Goal: Task Accomplishment & Management: Manage account settings

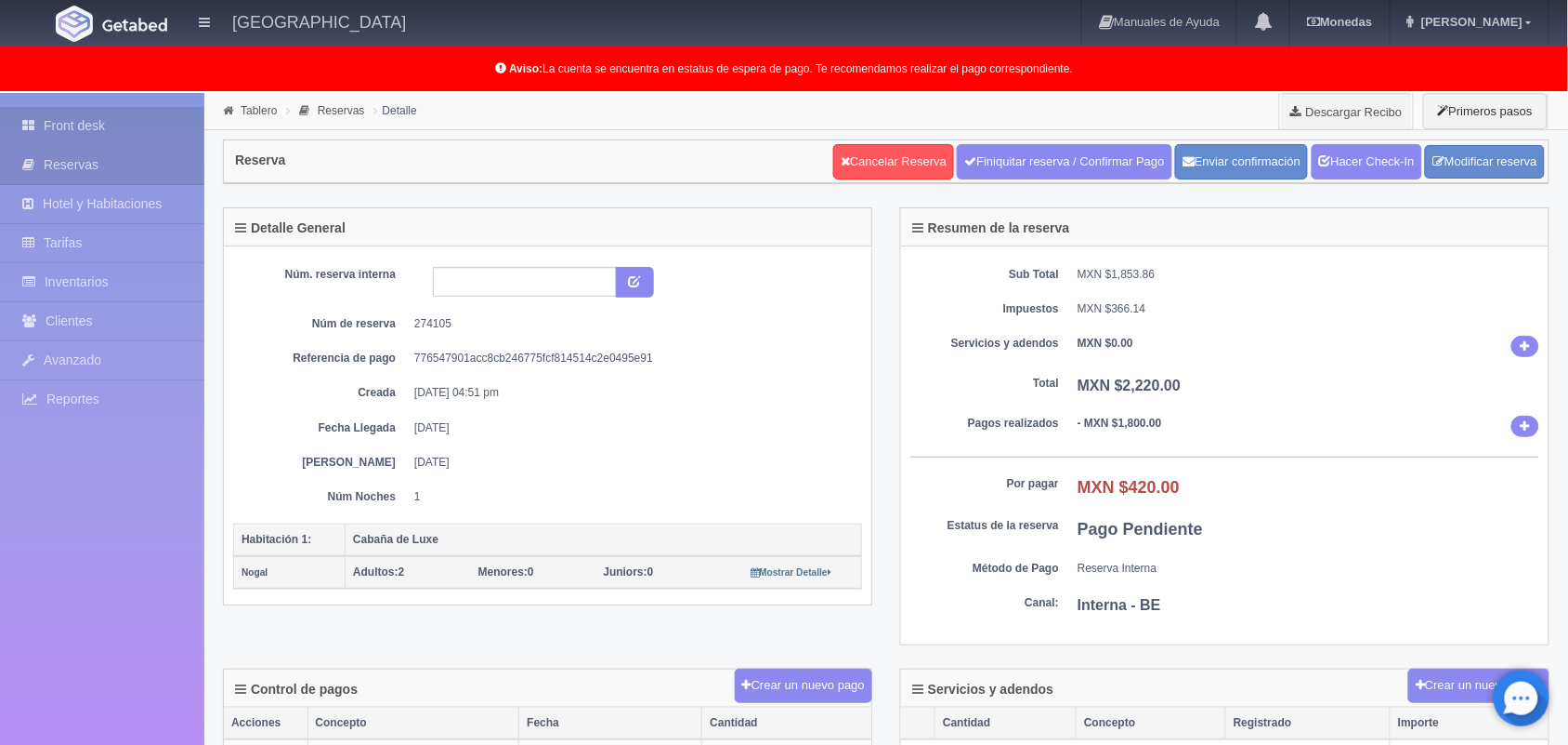
click at [75, 119] on link "Front desk" at bounding box center [102, 125] width 204 height 38
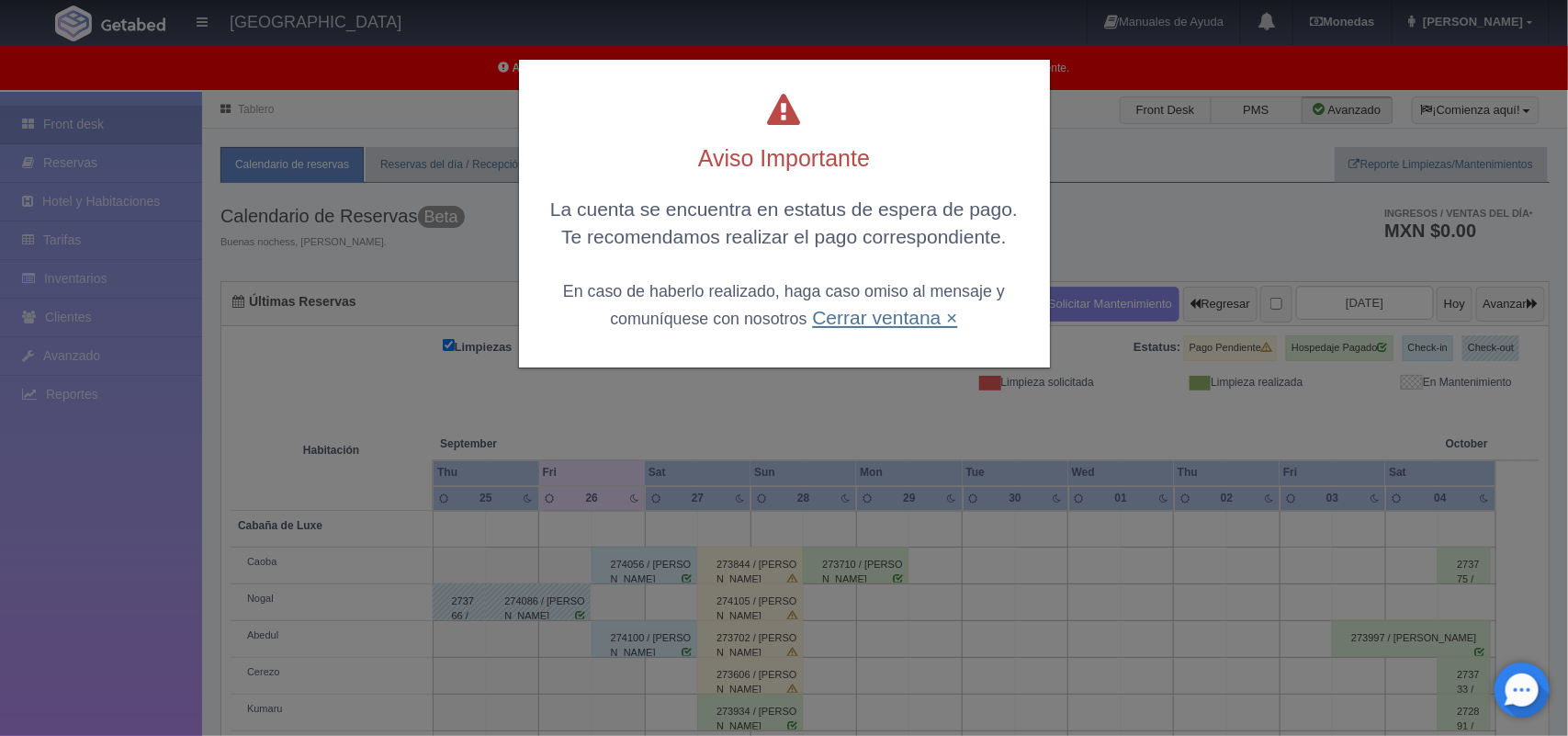
drag, startPoint x: 897, startPoint y: 304, endPoint x: 897, endPoint y: 318, distance: 14.0
click at [897, 318] on div "La cuenta se encuentra en estatus de espera de pago. Te recomendamos realizar e…" at bounding box center [784, 263] width 494 height 135
click at [897, 318] on link "Cerrar ventana ×" at bounding box center [884, 317] width 145 height 21
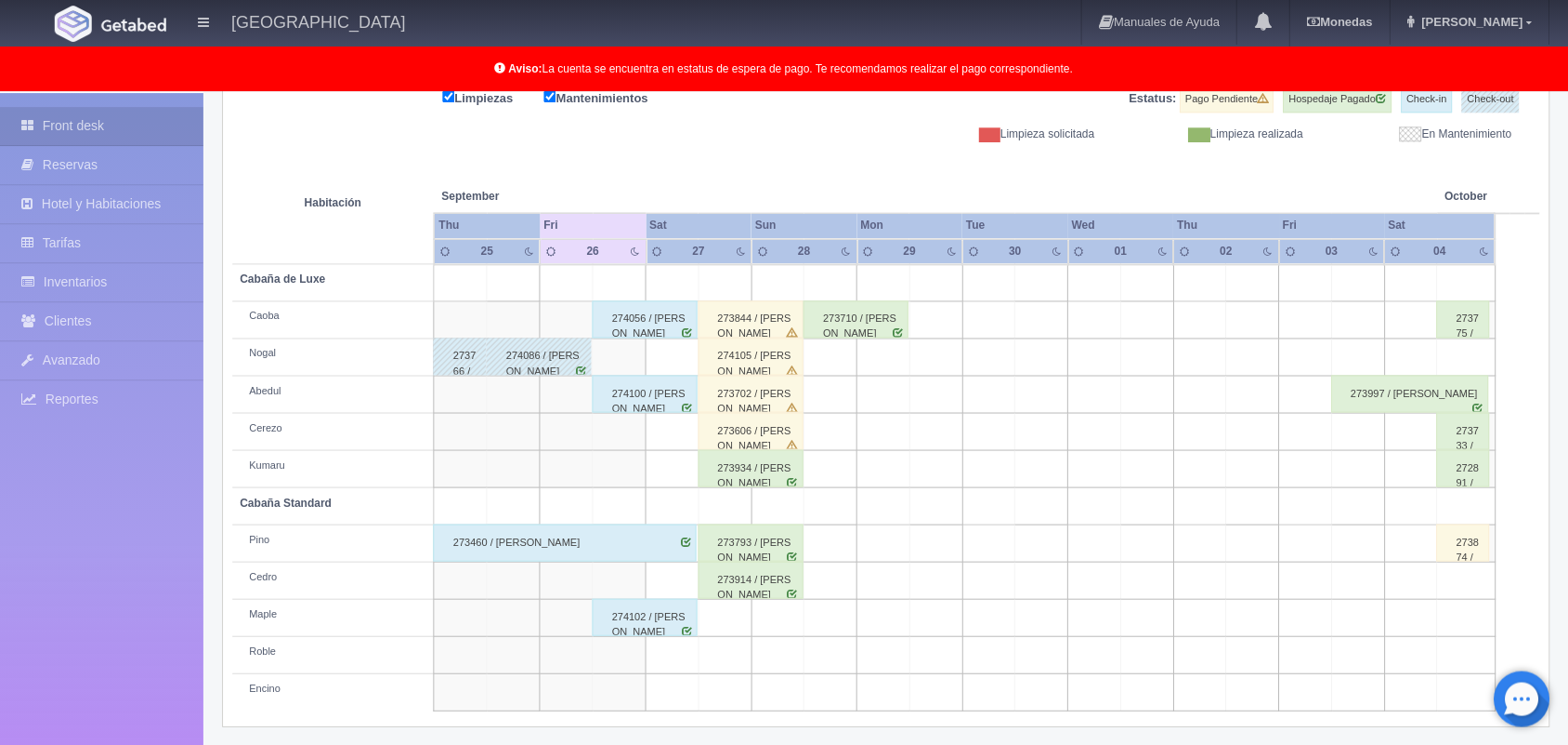
scroll to position [253, 0]
